Goal: Task Accomplishment & Management: Manage account settings

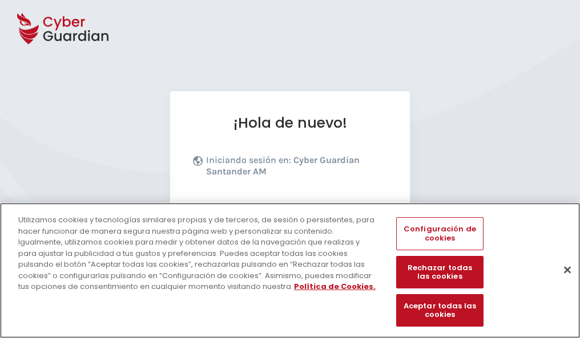
scroll to position [140, 0]
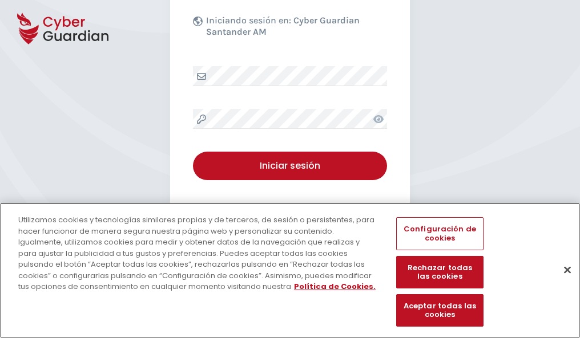
click at [561, 282] on button "Cerrar" at bounding box center [567, 269] width 25 height 25
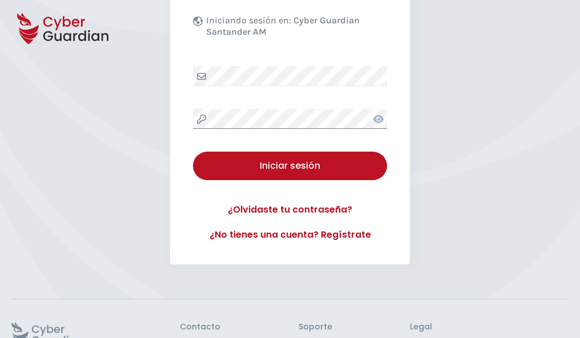
scroll to position [222, 0]
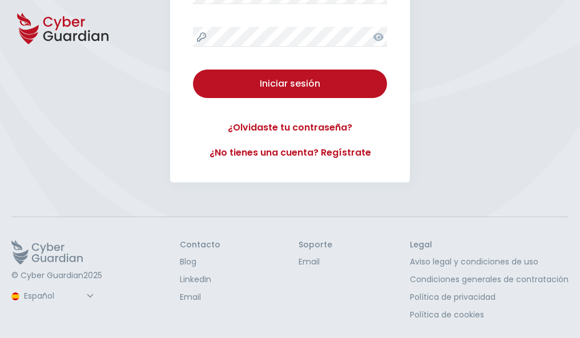
click at [193, 70] on button "Iniciar sesión" at bounding box center [290, 84] width 194 height 29
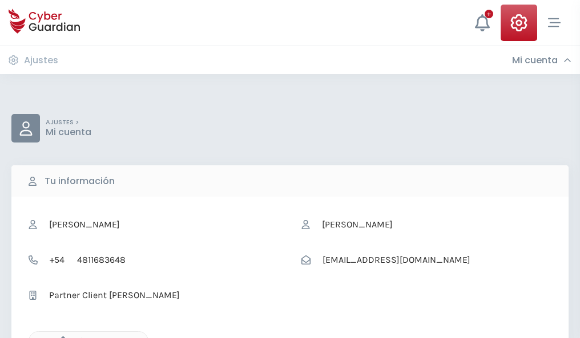
click at [60, 337] on icon "button" at bounding box center [60, 342] width 10 height 10
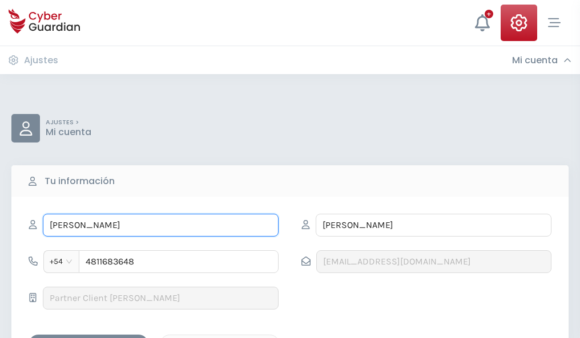
click at [160, 225] on input "NÉSTOR" at bounding box center [161, 225] width 236 height 23
type input "N"
type input "Gloria"
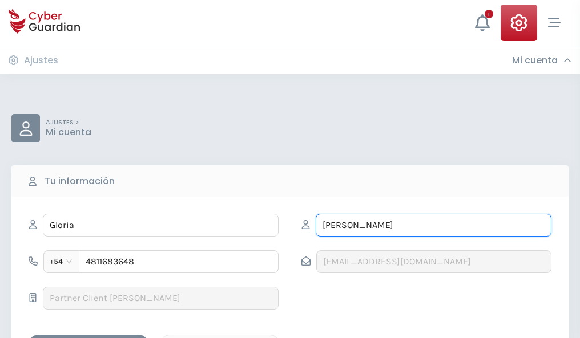
click at [433, 225] on input "BARREDA" at bounding box center [434, 225] width 236 height 23
type input "B"
type input "Osorio"
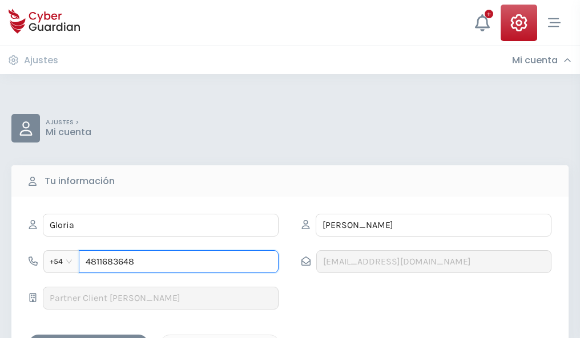
click at [179, 262] on input "4811683648" at bounding box center [179, 262] width 200 height 23
type input "4"
type input "4981010448"
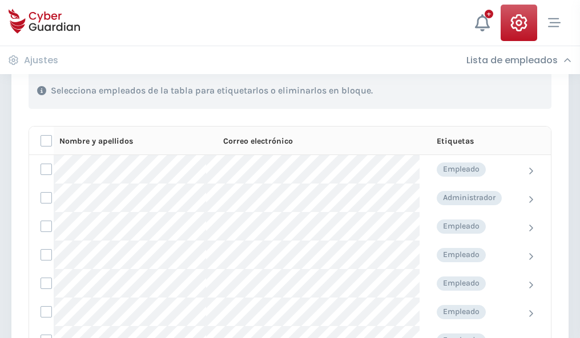
scroll to position [488, 0]
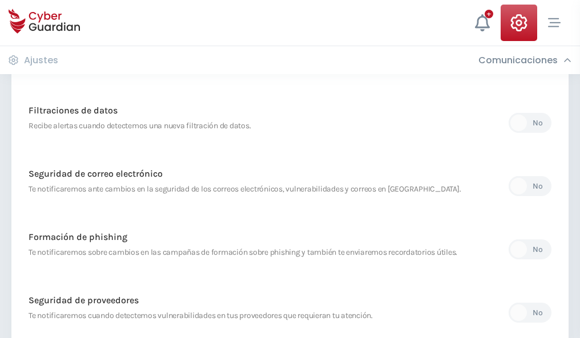
scroll to position [601, 0]
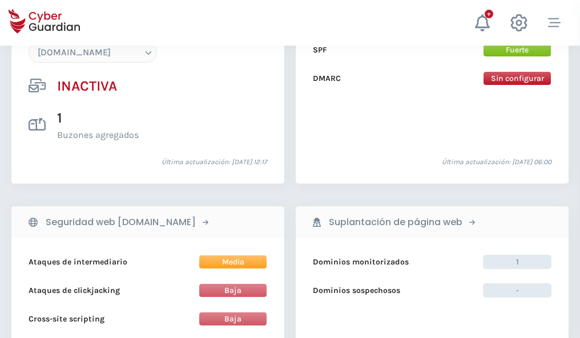
scroll to position [1074, 0]
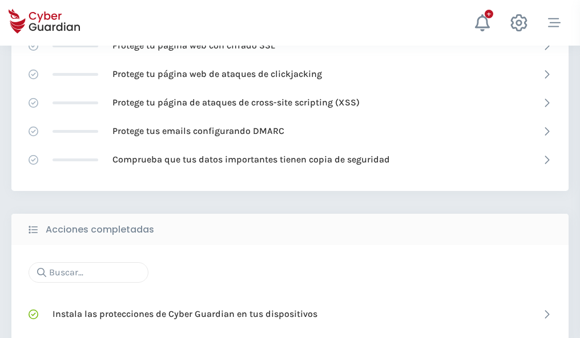
scroll to position [760, 0]
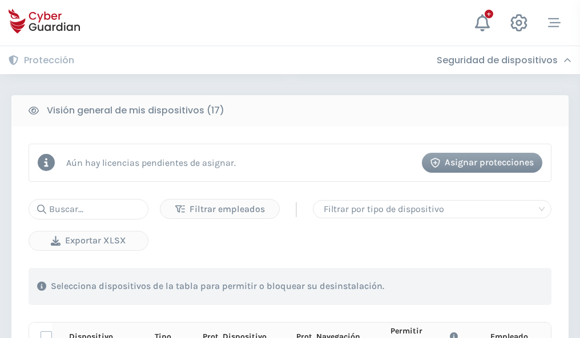
scroll to position [1008, 0]
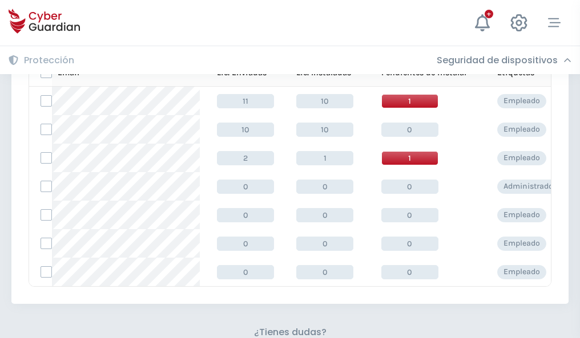
scroll to position [501, 0]
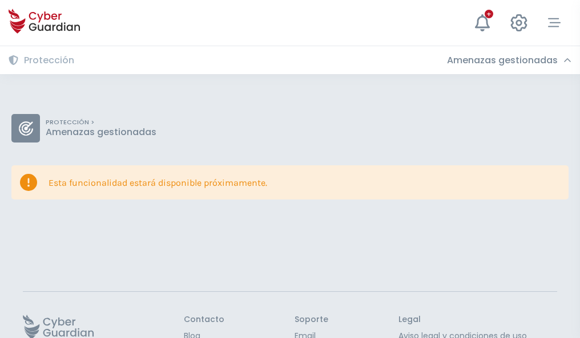
scroll to position [74, 0]
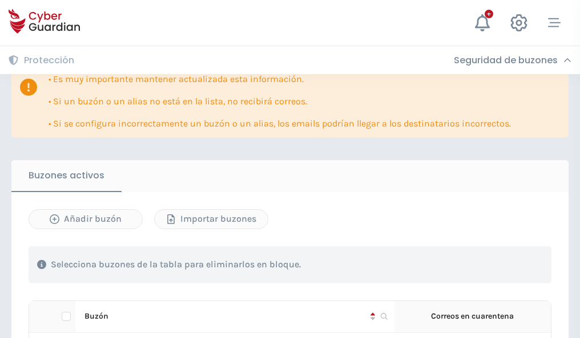
scroll to position [670, 0]
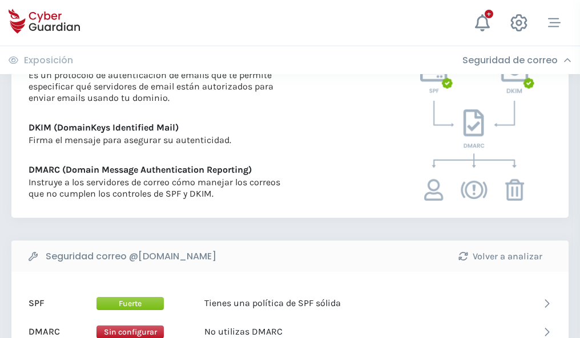
scroll to position [616, 0]
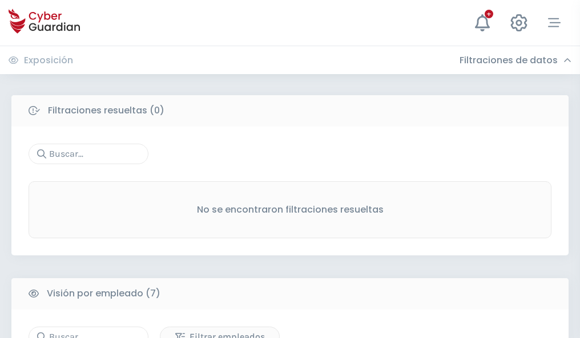
scroll to position [944, 0]
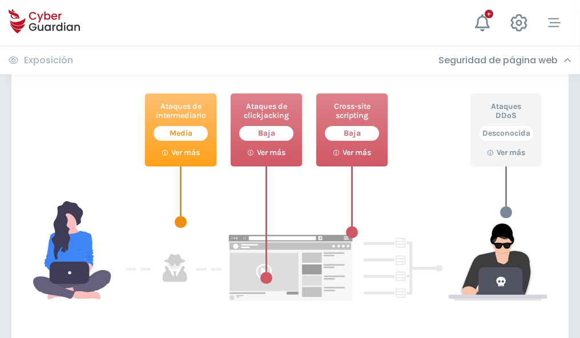
scroll to position [621, 0]
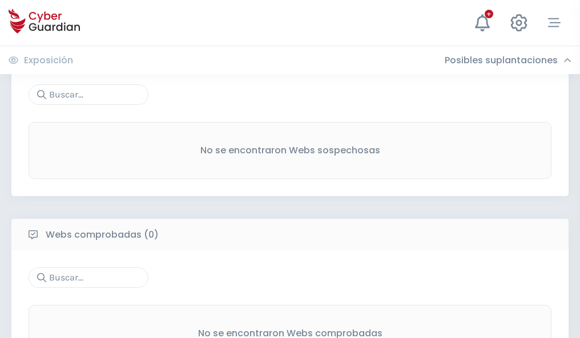
scroll to position [597, 0]
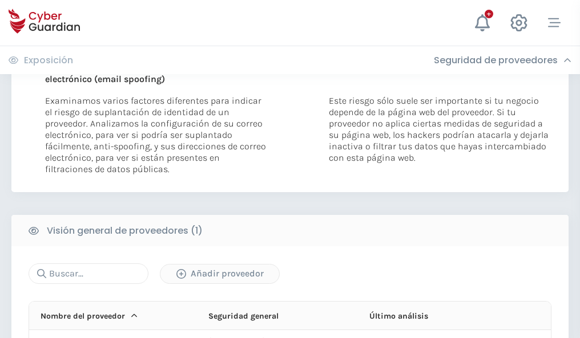
scroll to position [593, 0]
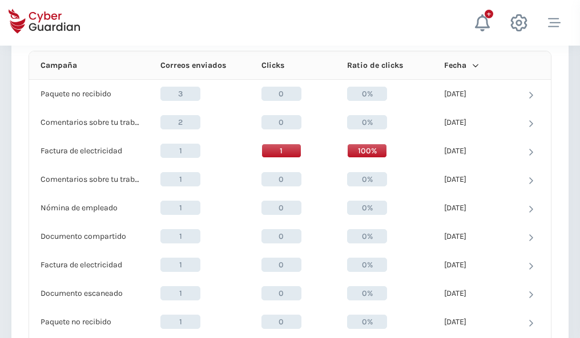
scroll to position [1023, 0]
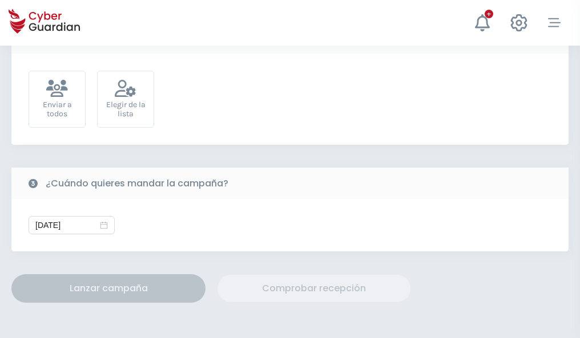
scroll to position [418, 0]
